Goal: Find specific page/section: Find specific page/section

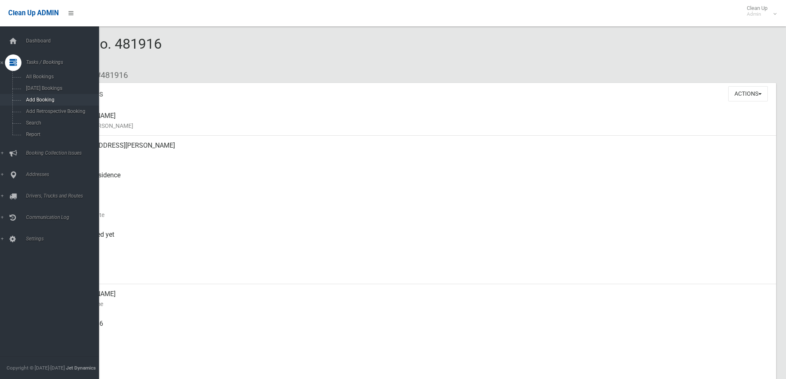
scroll to position [206, 0]
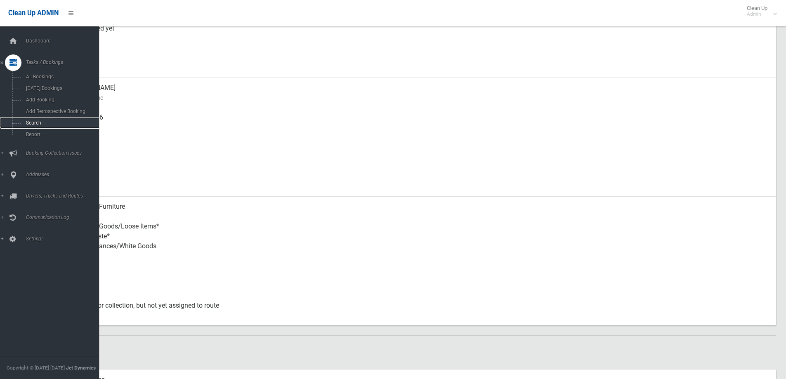
click at [39, 123] on span "Search" at bounding box center [61, 123] width 75 height 6
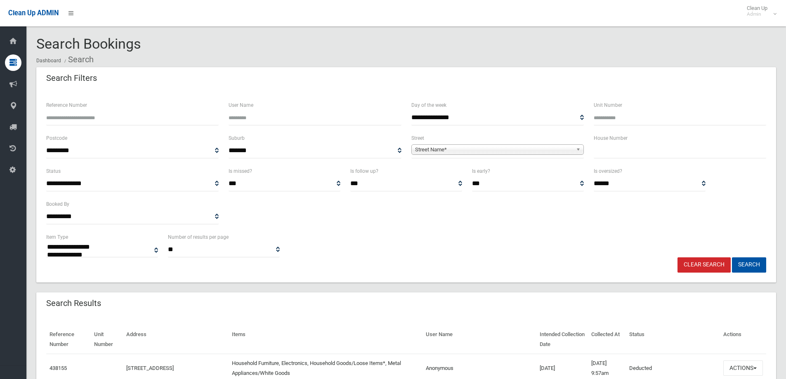
select select
click at [615, 151] on input "text" at bounding box center [680, 150] width 172 height 15
type input "**"
click at [427, 151] on span "Street Name*" at bounding box center [494, 150] width 158 height 10
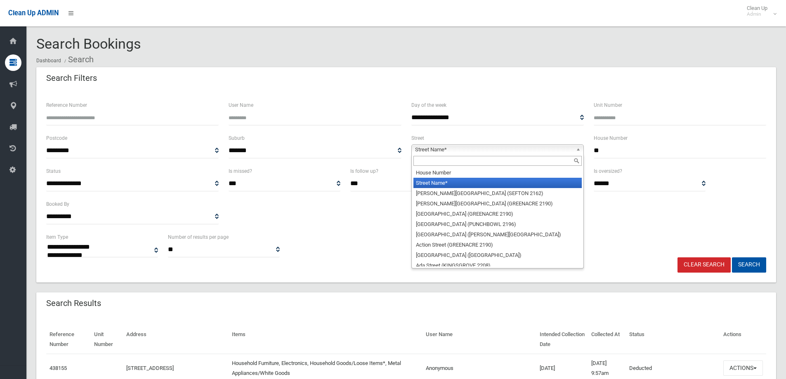
click at [435, 162] on input "text" at bounding box center [497, 161] width 168 height 10
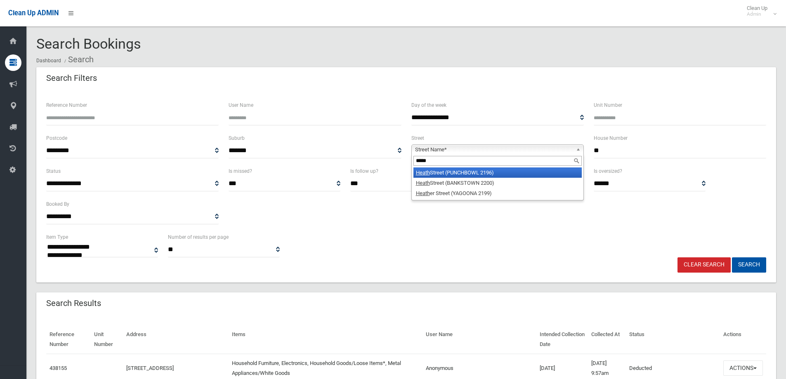
type input "*****"
click at [418, 172] on em "Heath" at bounding box center [423, 173] width 14 height 6
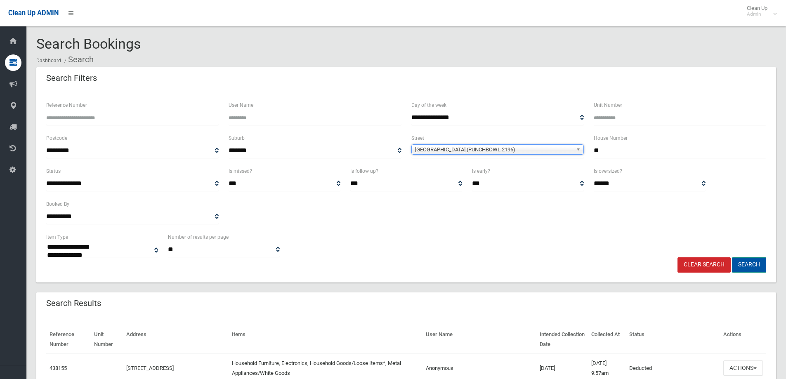
click at [744, 267] on button "Search" at bounding box center [749, 264] width 34 height 15
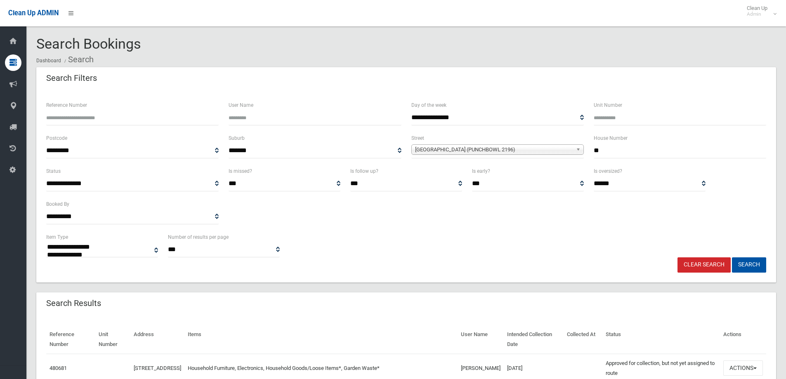
select select
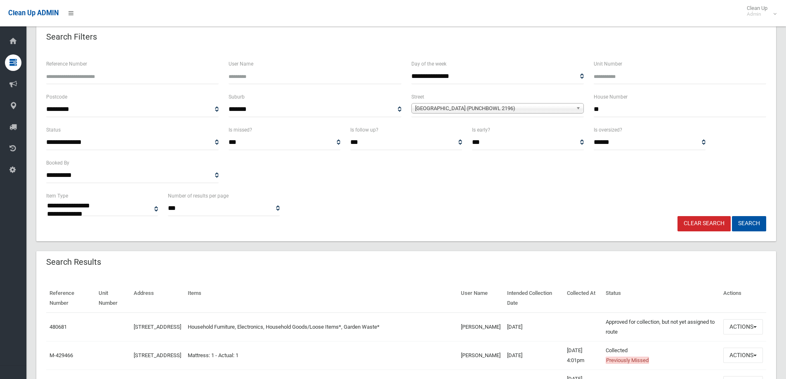
scroll to position [83, 0]
